Goal: Task Accomplishment & Management: Use online tool/utility

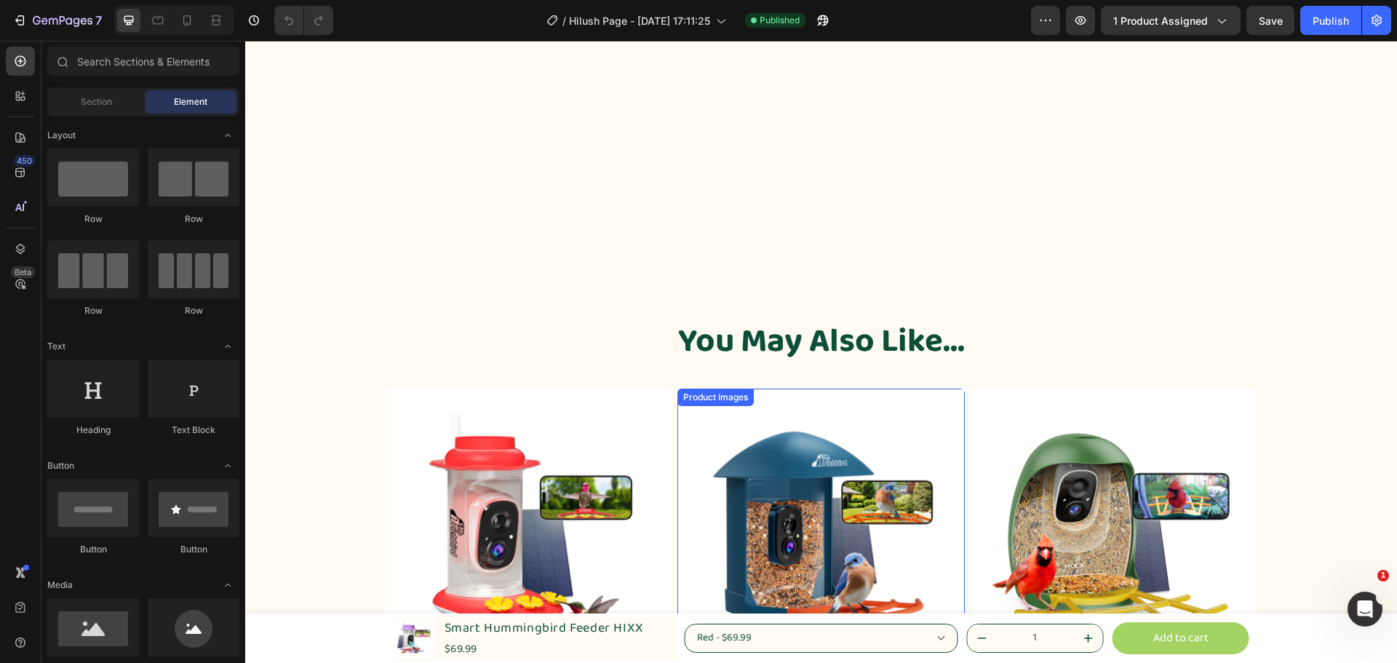
scroll to position [4483, 0]
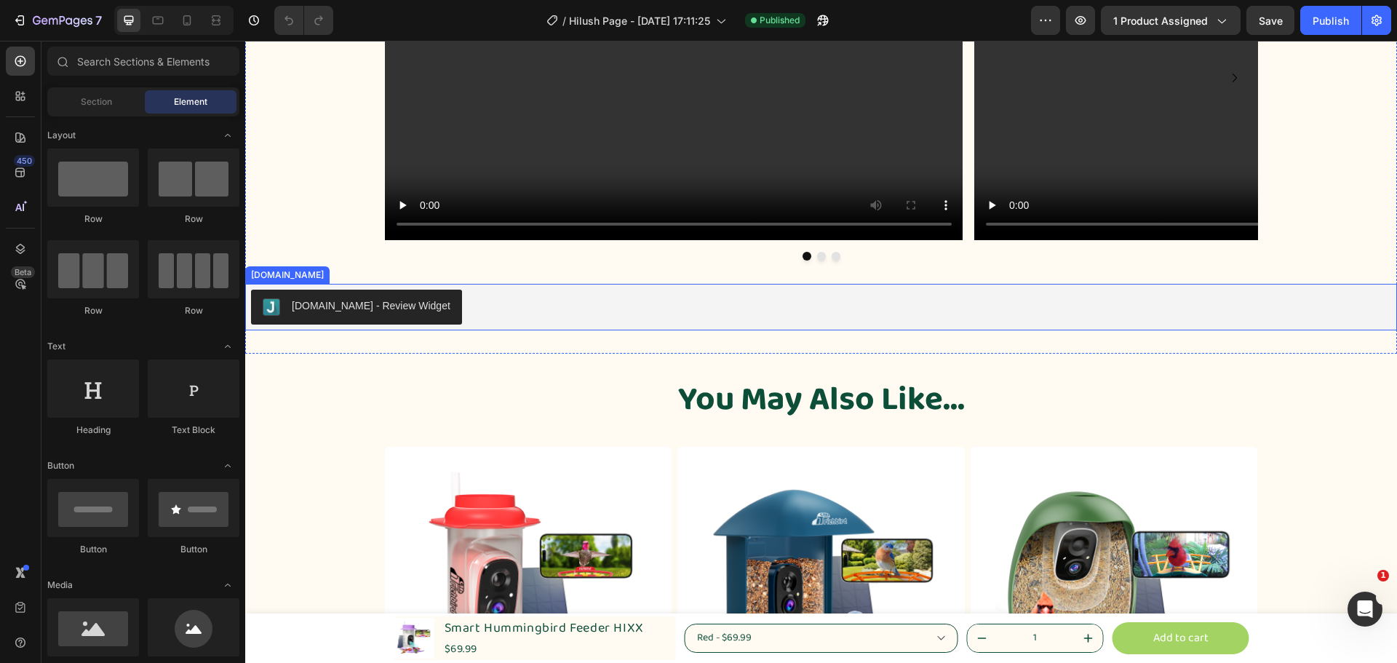
click at [456, 306] on div "[DOMAIN_NAME] - Review Widget" at bounding box center [821, 307] width 1141 height 35
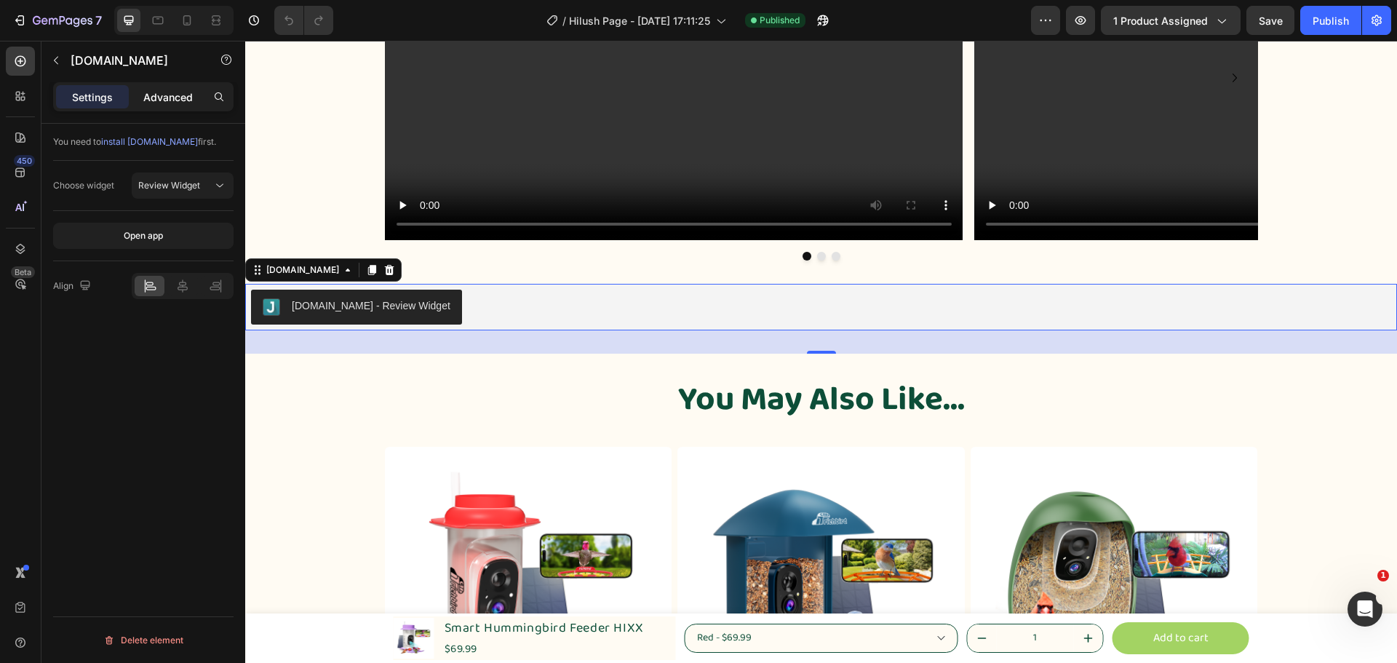
click at [169, 100] on p "Advanced" at bounding box center [167, 97] width 49 height 15
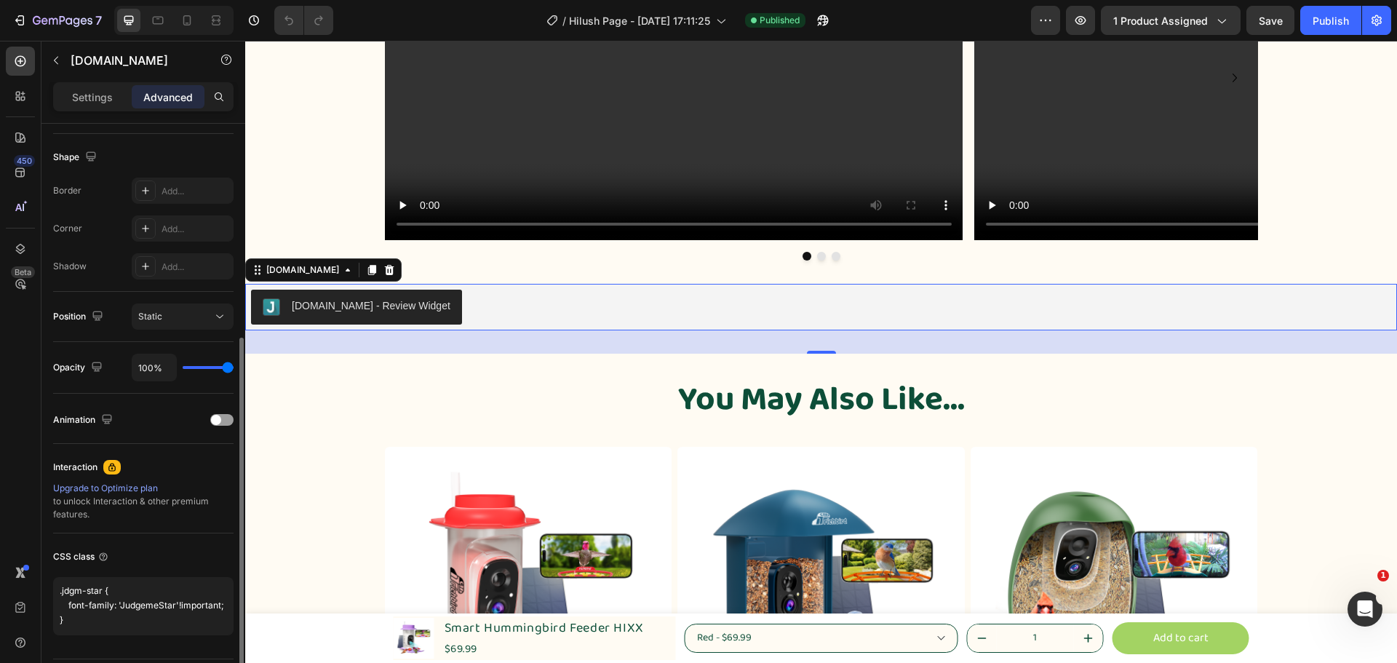
scroll to position [406, 0]
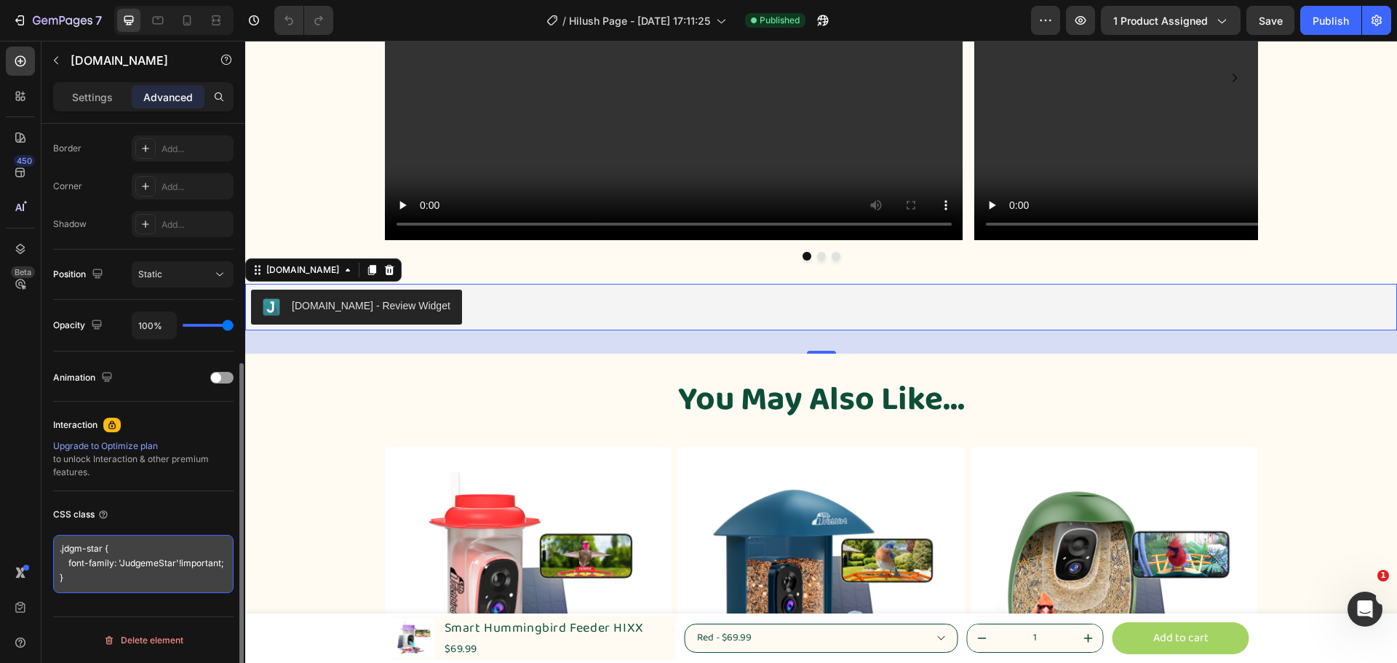
click at [103, 582] on textarea ".jdgm-star { font-family: 'JudgemeStar'!important; }" at bounding box center [143, 564] width 181 height 58
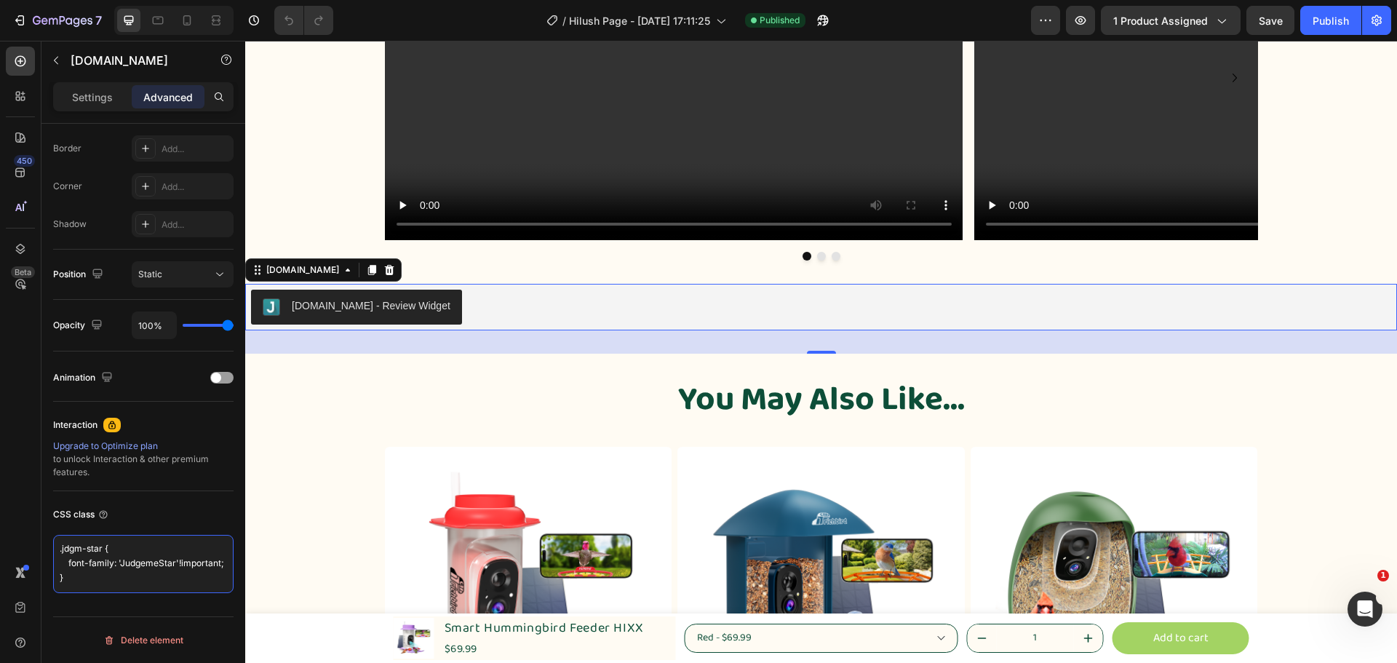
scroll to position [0, 0]
drag, startPoint x: 92, startPoint y: 582, endPoint x: 29, endPoint y: 513, distance: 93.2
click at [29, 513] on div "450 Beta Sections(18) Elements(84) Section Element Hero Section Product Detail …" at bounding box center [122, 352] width 245 height 622
click at [153, 561] on textarea ".jdgm-star { font-family: 'JudgemeStar'!important; }" at bounding box center [143, 564] width 181 height 58
click at [590, 308] on div "[DOMAIN_NAME] - Review Widget" at bounding box center [821, 307] width 1141 height 35
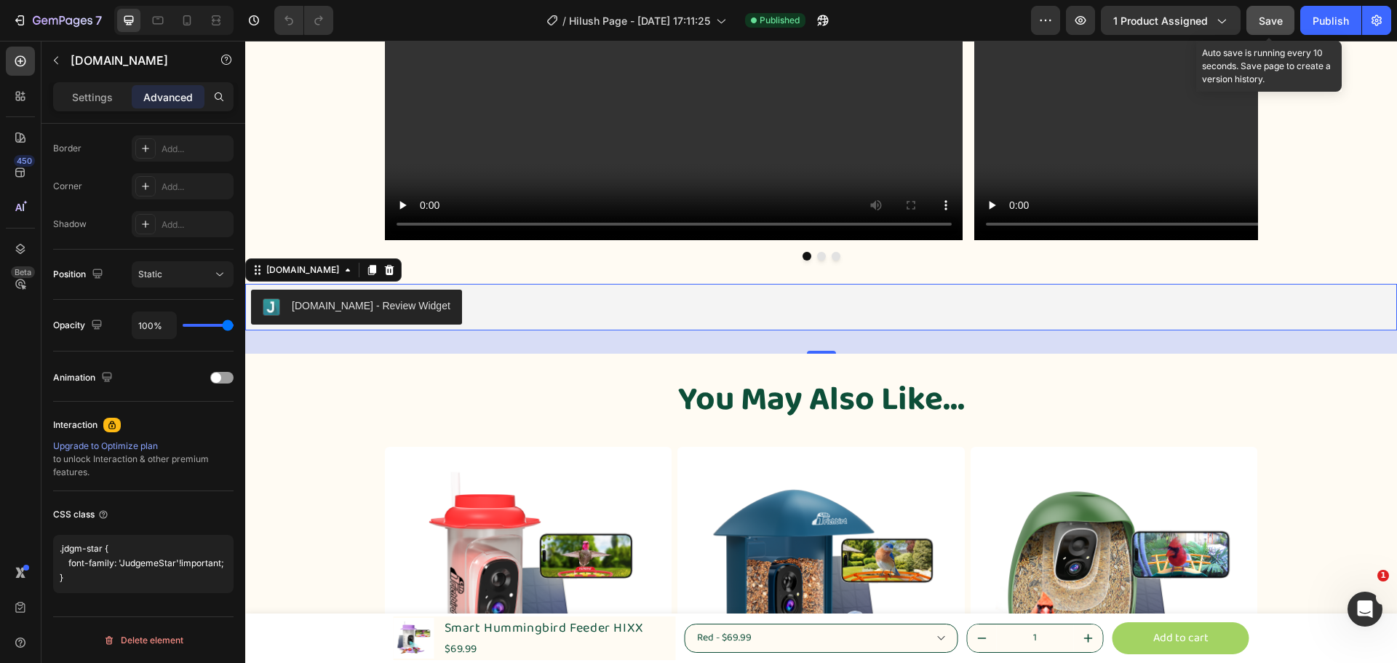
click at [1277, 24] on span "Save" at bounding box center [1271, 21] width 24 height 12
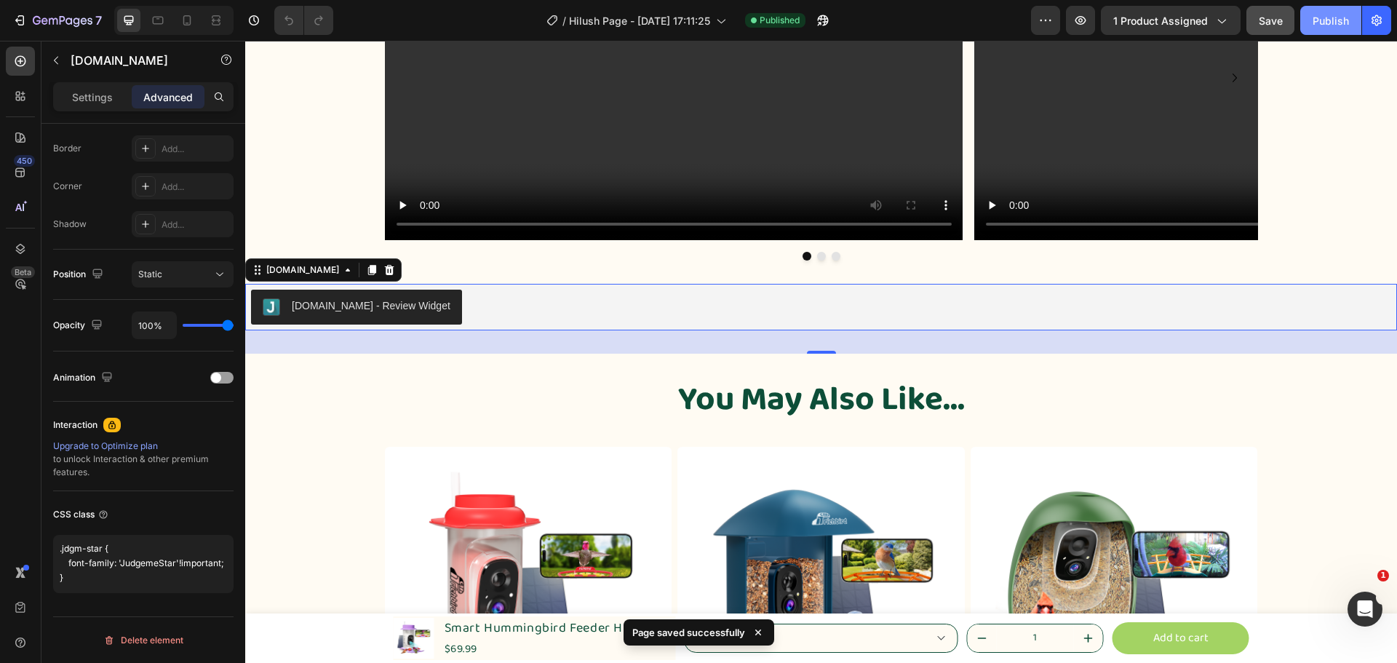
click at [1318, 24] on div "Publish" at bounding box center [1331, 20] width 36 height 15
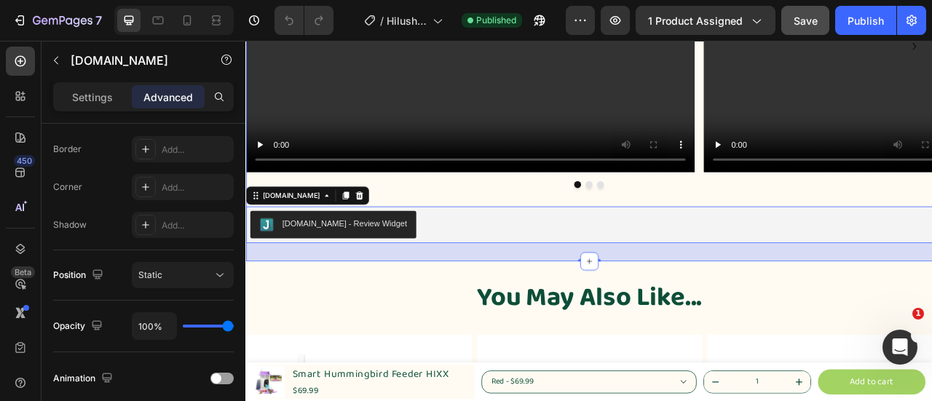
scroll to position [4511, 0]
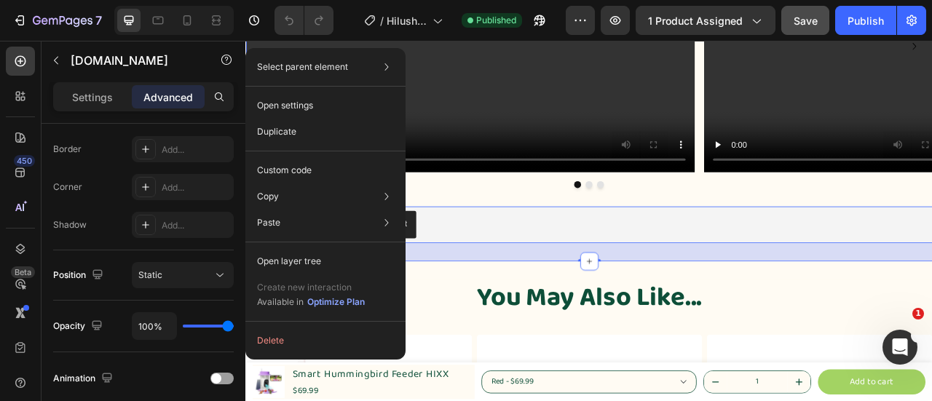
click at [895, 237] on div "Video Video Video [GEOGRAPHIC_DATA]" at bounding box center [681, 68] width 873 height 365
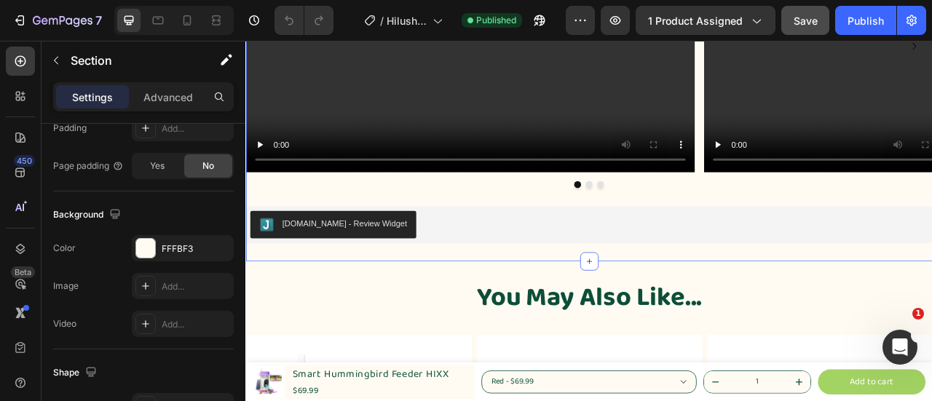
scroll to position [0, 0]
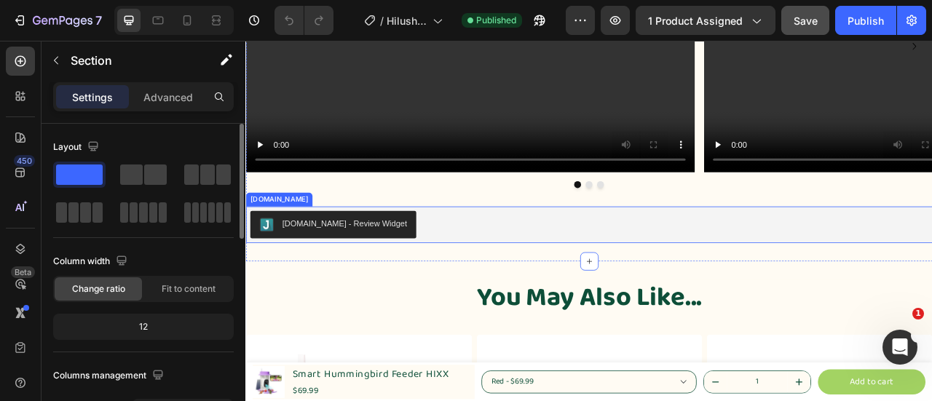
click at [531, 271] on div "[DOMAIN_NAME] - Review Widget" at bounding box center [682, 274] width 862 height 35
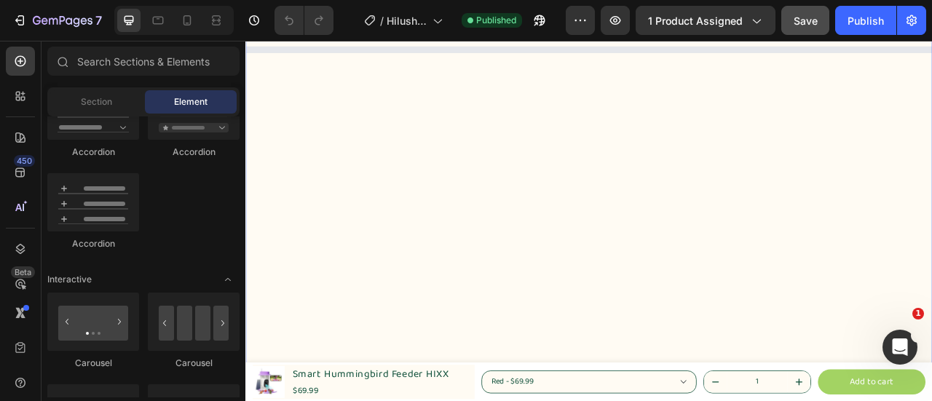
scroll to position [2171, 0]
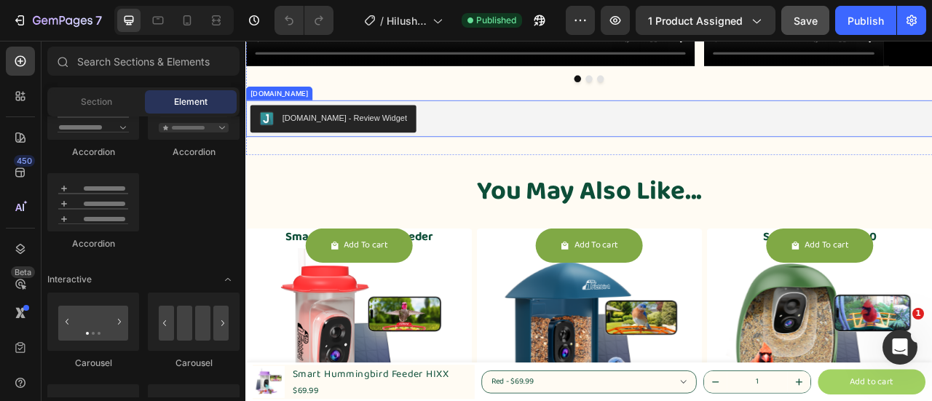
click at [473, 144] on div "[DOMAIN_NAME] - Review Widget" at bounding box center [682, 139] width 862 height 35
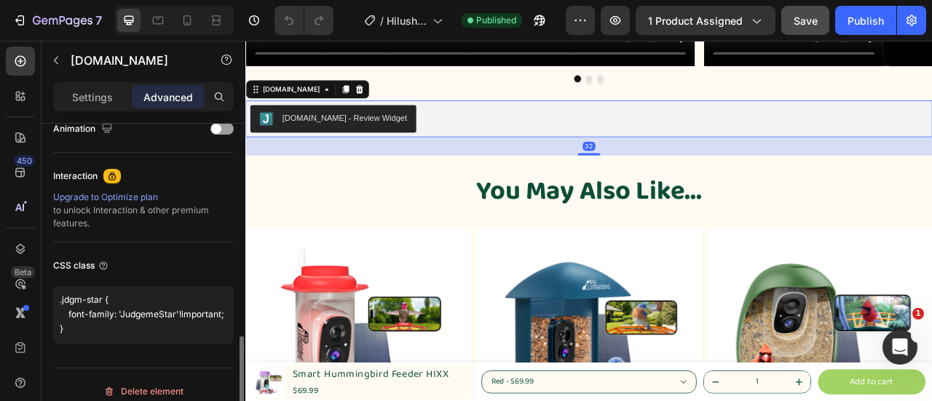
scroll to position [665, 0]
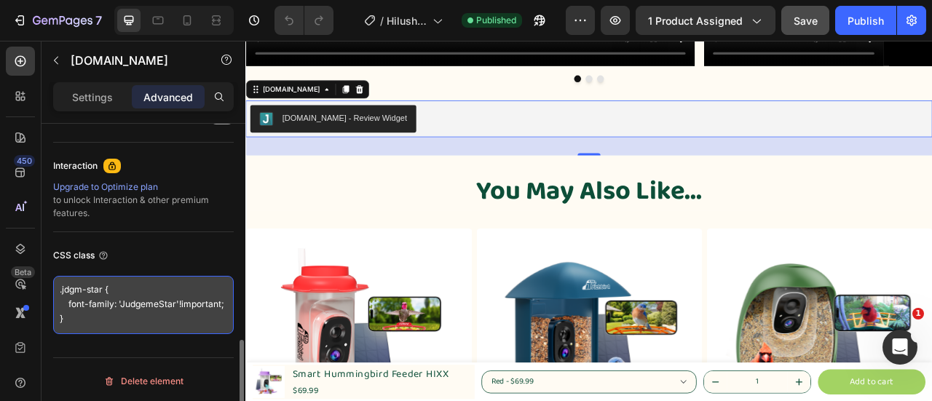
click at [70, 282] on textarea ".jdgm-star { font-family: 'JudgemeStar'!important; }" at bounding box center [143, 305] width 181 height 58
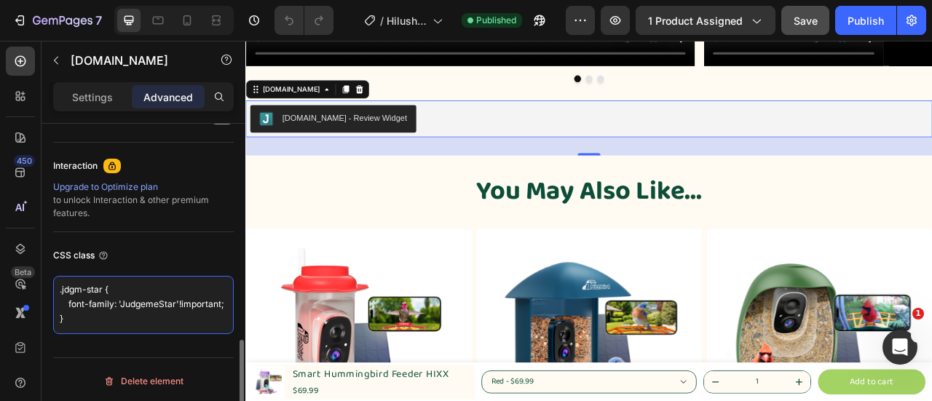
click at [70, 282] on textarea ".jdgm-star { font-family: 'JudgemeStar'!important; }" at bounding box center [143, 305] width 181 height 58
click at [92, 312] on textarea ".jdgm-star { font-family: 'JudgemeStar'!important; }" at bounding box center [143, 305] width 181 height 58
click at [97, 301] on textarea ".jdgm-star { font-family: 'JudgemeStar'!important; }" at bounding box center [143, 305] width 181 height 58
drag, startPoint x: 103, startPoint y: 285, endPoint x: 61, endPoint y: 285, distance: 42.2
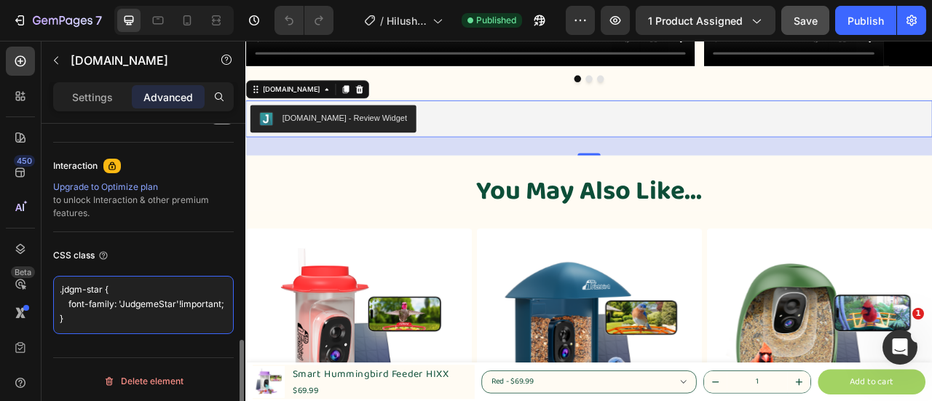
click at [61, 285] on textarea ".jdgm-star { font-family: 'JudgemeStar'!important; }" at bounding box center [143, 305] width 181 height 58
click at [144, 296] on textarea ".jdgm-star { font-family: 'JudgemeStar'!important; }" at bounding box center [143, 305] width 181 height 58
click at [86, 305] on textarea ".jdgm-star { font-family: 'JudgemeStar'!important; }" at bounding box center [143, 305] width 181 height 58
click at [82, 303] on textarea ".jdgm-star { font-family: 'JudgemeStar'!important; }" at bounding box center [143, 305] width 181 height 58
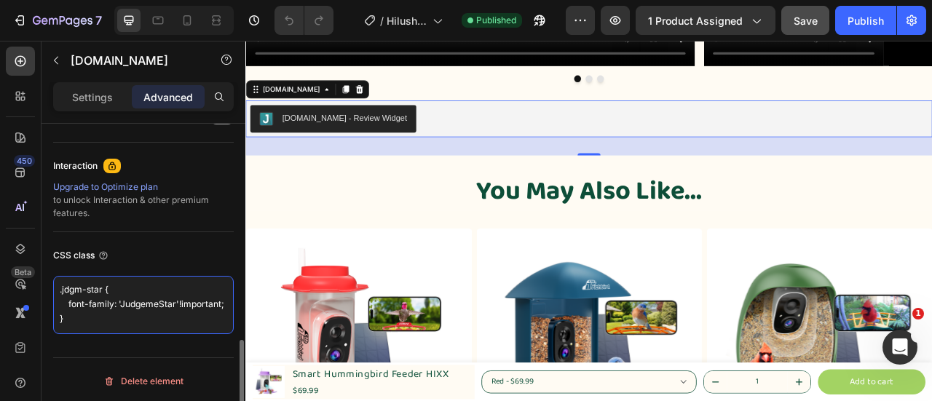
drag, startPoint x: 68, startPoint y: 301, endPoint x: 167, endPoint y: 311, distance: 100.2
click at [167, 311] on textarea ".jdgm-star { font-family: 'JudgemeStar'!important; }" at bounding box center [143, 305] width 181 height 58
click at [156, 277] on textarea ".jdgm-star { font-family: 'JudgemeStar'!important; }" at bounding box center [143, 305] width 181 height 58
click at [158, 295] on textarea ".jdgm-star { font-family: 'JudgemeStar'!important; }" at bounding box center [143, 305] width 181 height 58
click at [197, 292] on textarea ".jdgm-star { font-family: 'JudgemeStar'!important; }" at bounding box center [143, 305] width 181 height 58
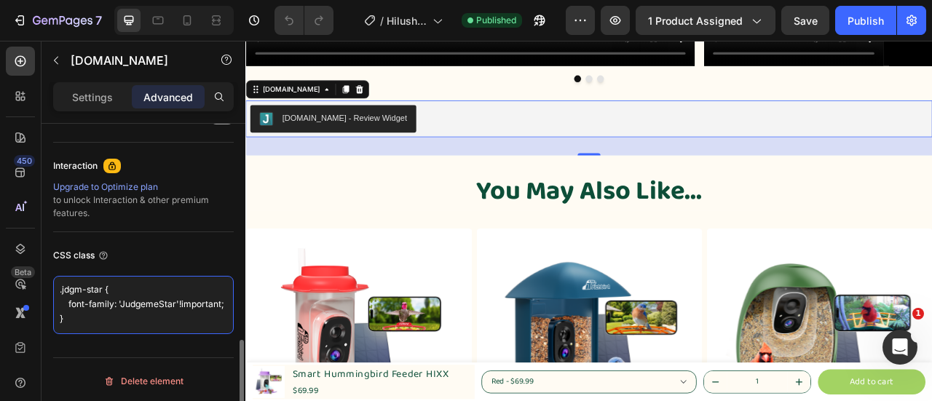
click at [173, 290] on textarea ".jdgm-star { font-family: 'JudgemeStar'!important; }" at bounding box center [143, 305] width 181 height 58
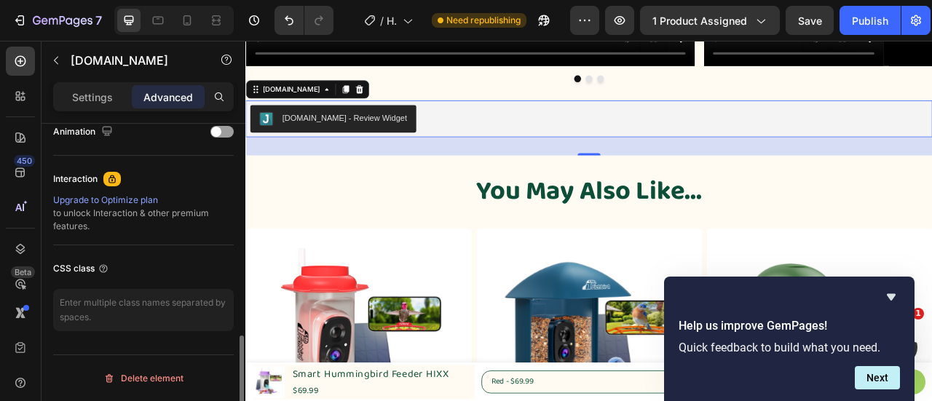
scroll to position [649, 0]
